Goal: Task Accomplishment & Management: Manage account settings

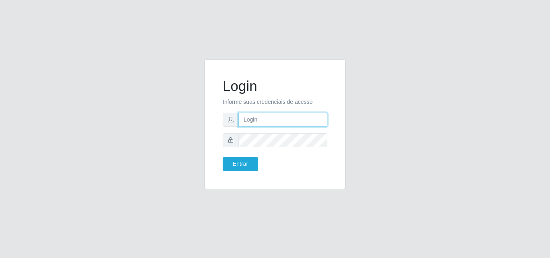
click at [253, 120] on input "text" at bounding box center [282, 120] width 89 height 14
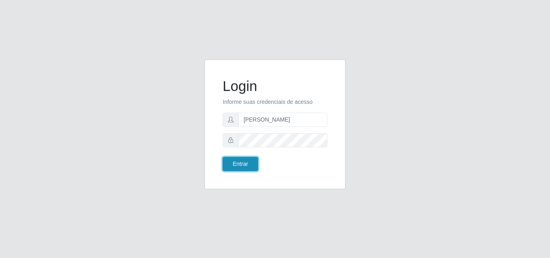
click at [249, 167] on button "Entrar" at bounding box center [240, 164] width 35 height 14
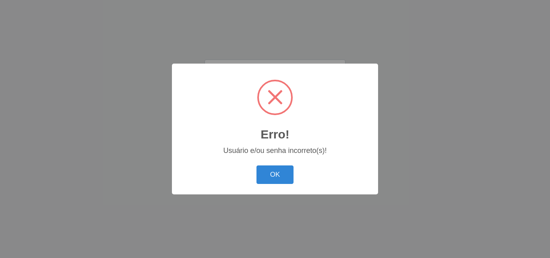
click at [277, 164] on div "OK Cancel" at bounding box center [275, 174] width 190 height 23
click at [276, 171] on button "OK" at bounding box center [275, 175] width 37 height 19
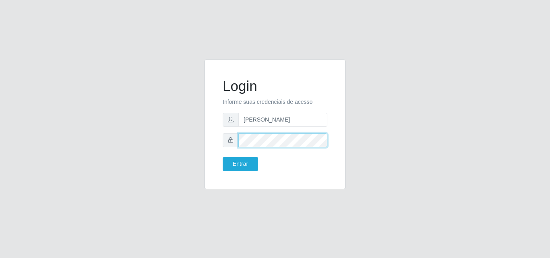
click at [223, 157] on button "Entrar" at bounding box center [240, 164] width 35 height 14
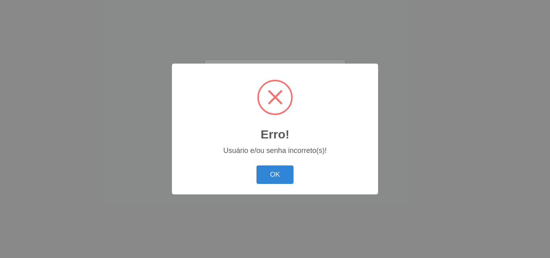
click at [283, 166] on div "OK Cancel" at bounding box center [275, 174] width 190 height 23
click at [284, 176] on button "OK" at bounding box center [275, 175] width 37 height 19
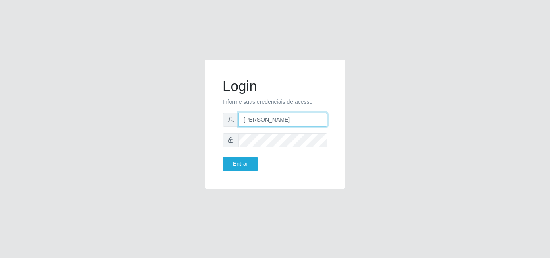
click at [276, 114] on input "[PERSON_NAME]" at bounding box center [282, 120] width 89 height 14
type input "[PERSON_NAME]"
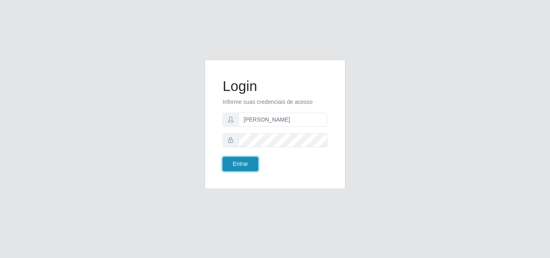
click at [243, 161] on button "Entrar" at bounding box center [240, 164] width 35 height 14
